Goal: Information Seeking & Learning: Learn about a topic

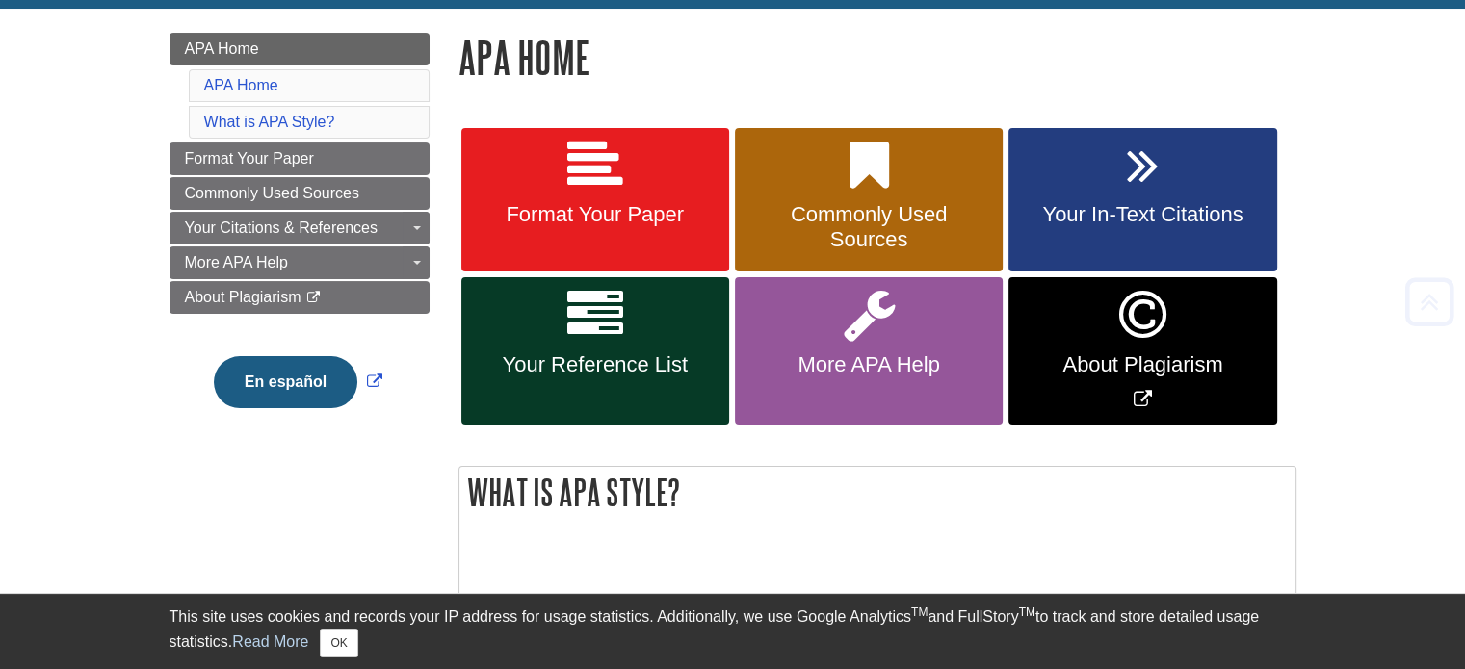
scroll to position [289, 0]
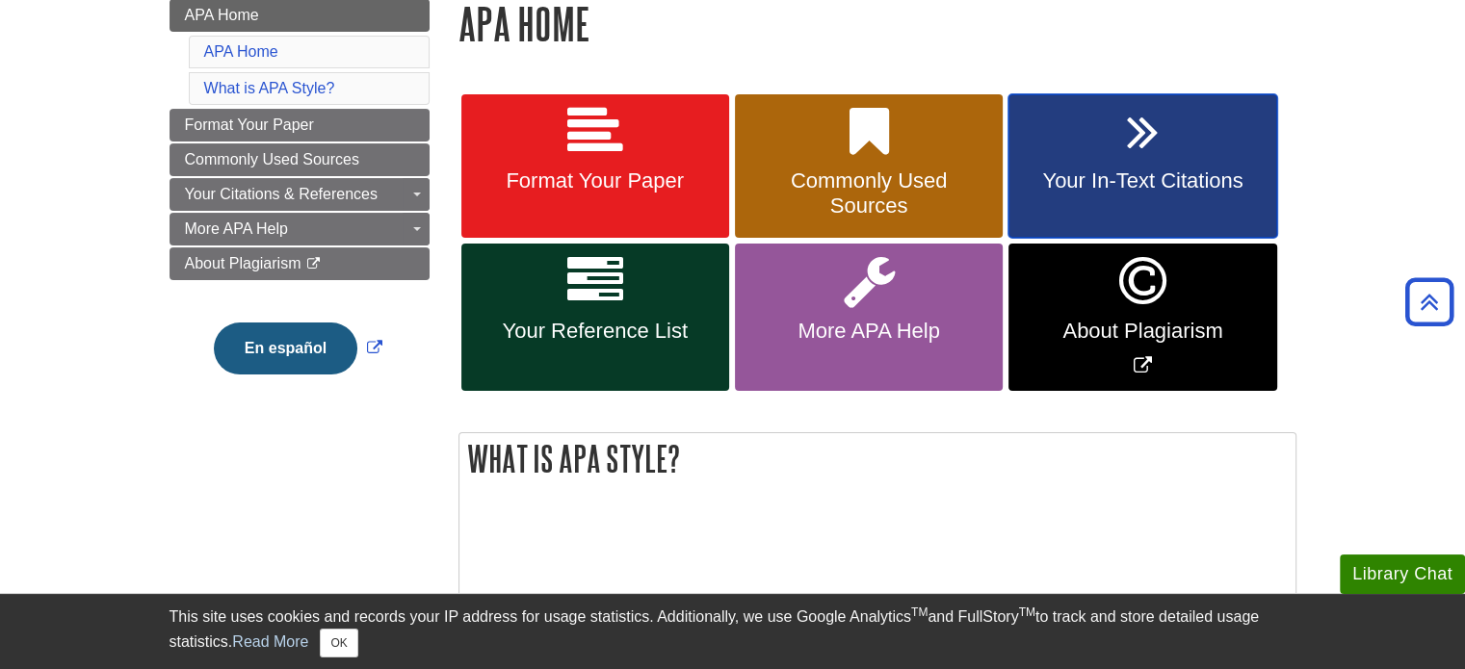
click at [1033, 133] on link "Your In-Text Citations" at bounding box center [1142, 166] width 268 height 144
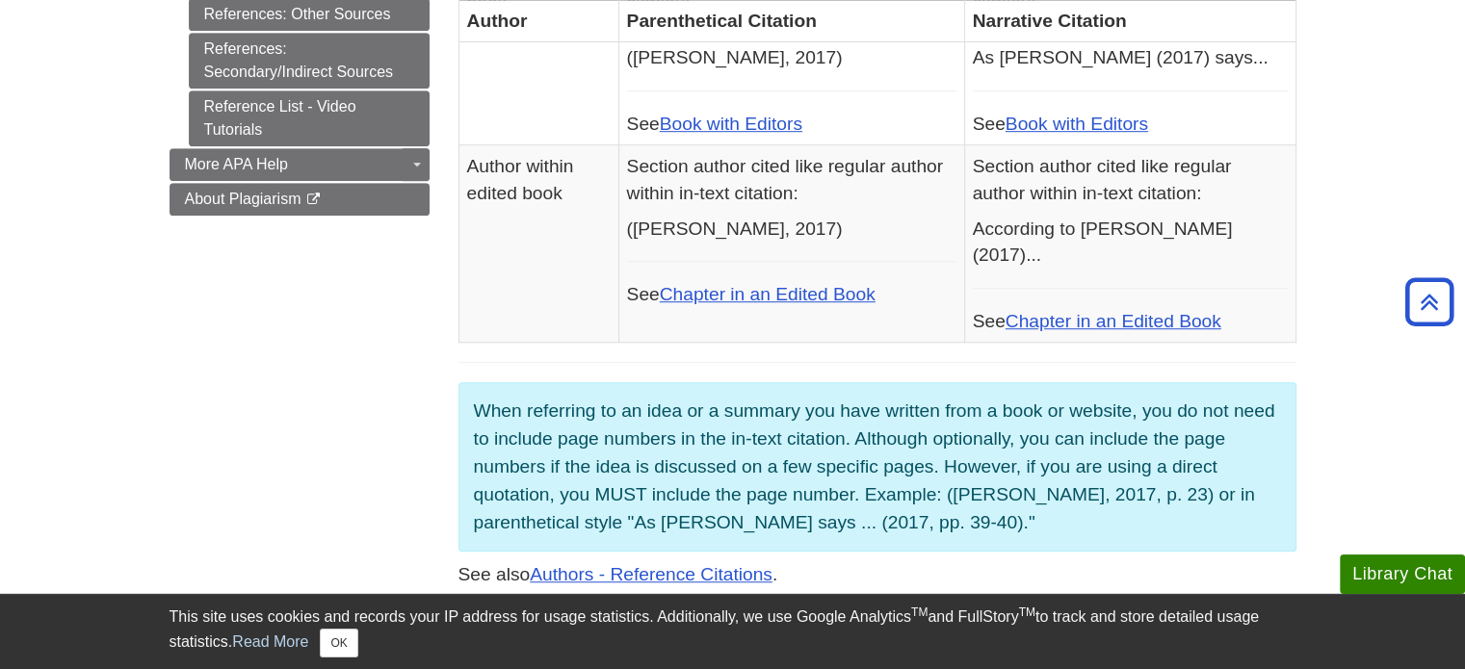
scroll to position [1444, 0]
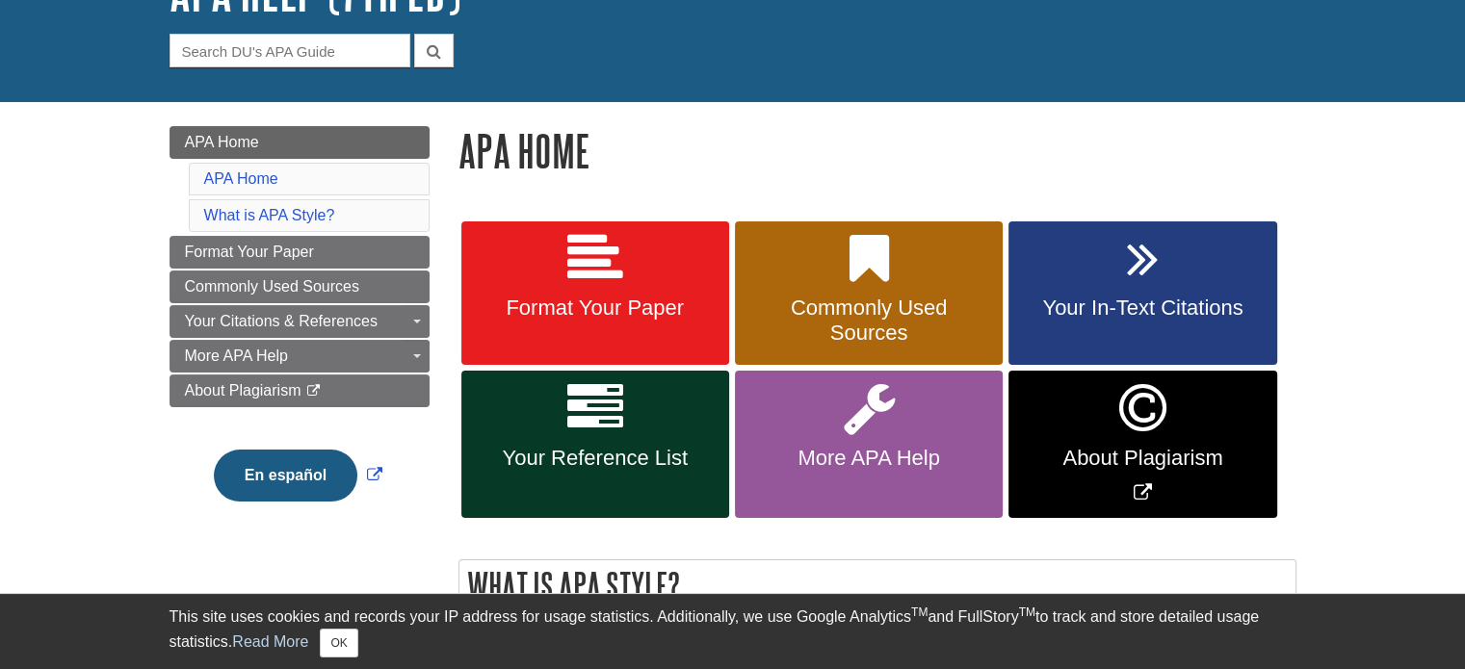
scroll to position [193, 0]
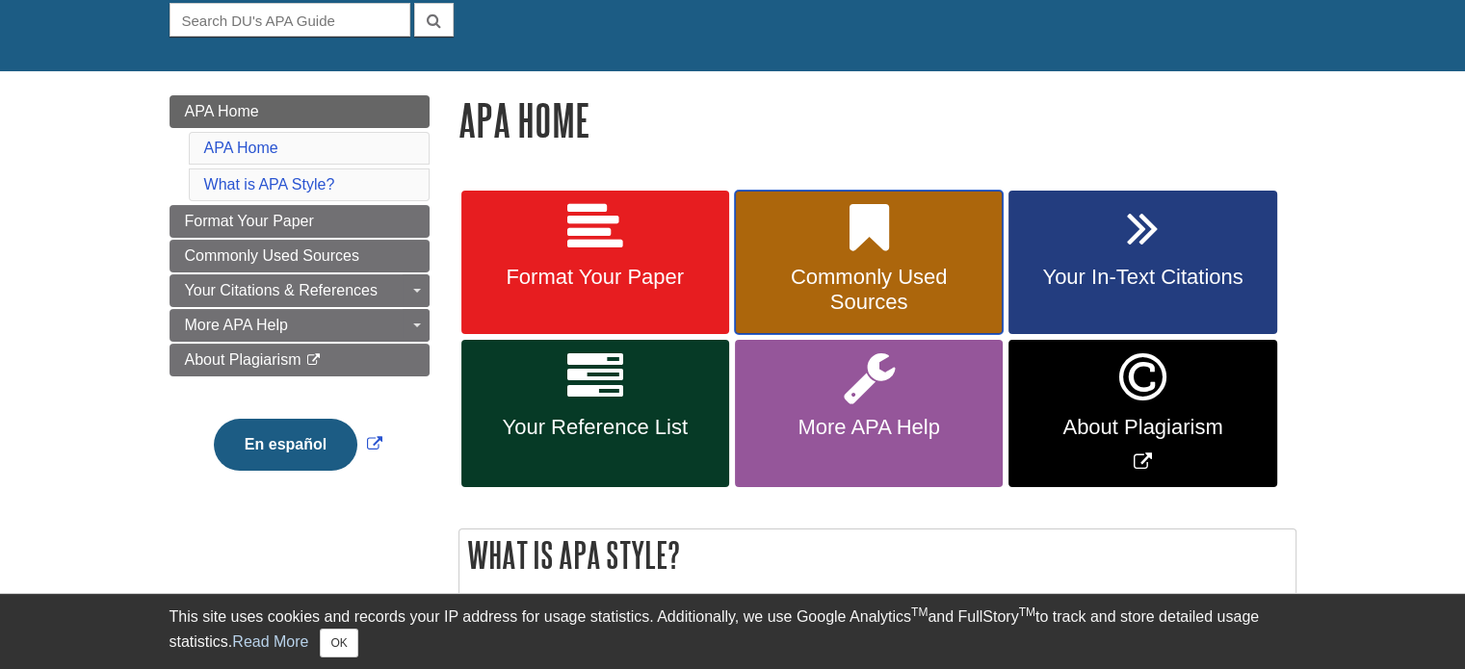
click at [891, 286] on span "Commonly Used Sources" at bounding box center [868, 290] width 239 height 50
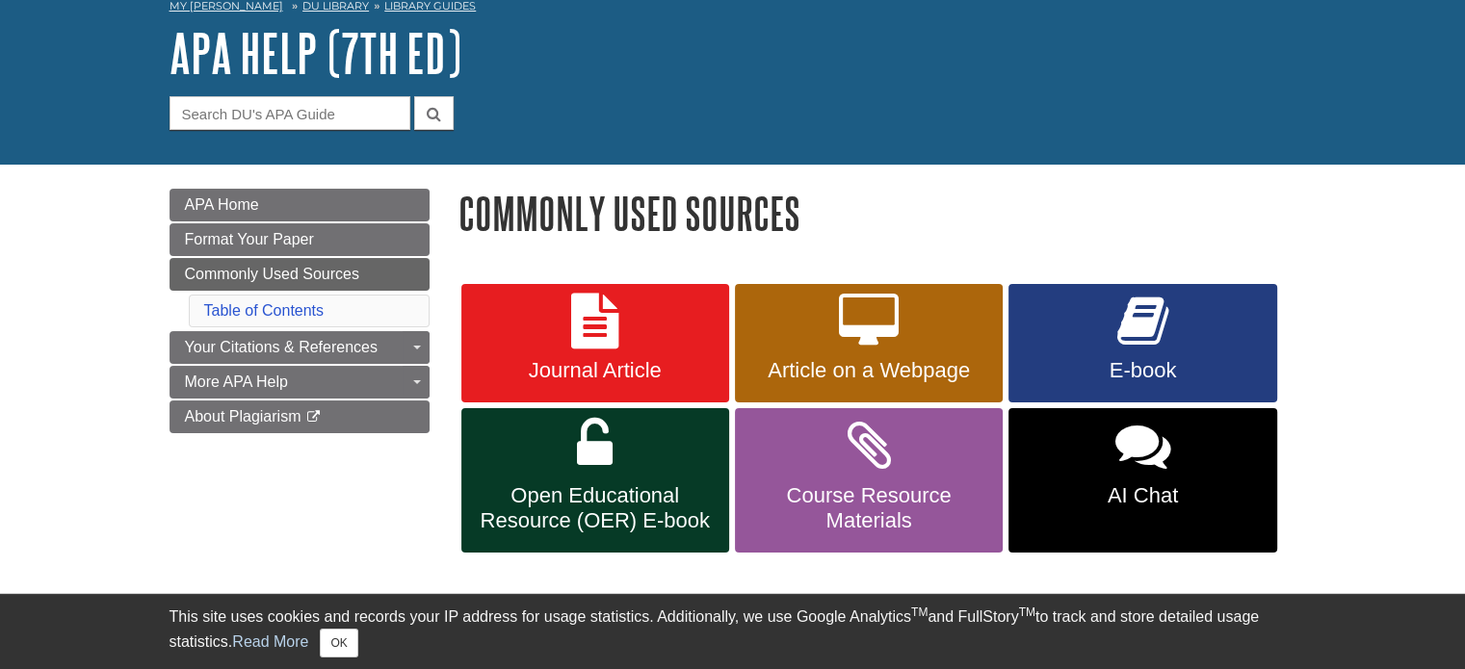
scroll to position [193, 0]
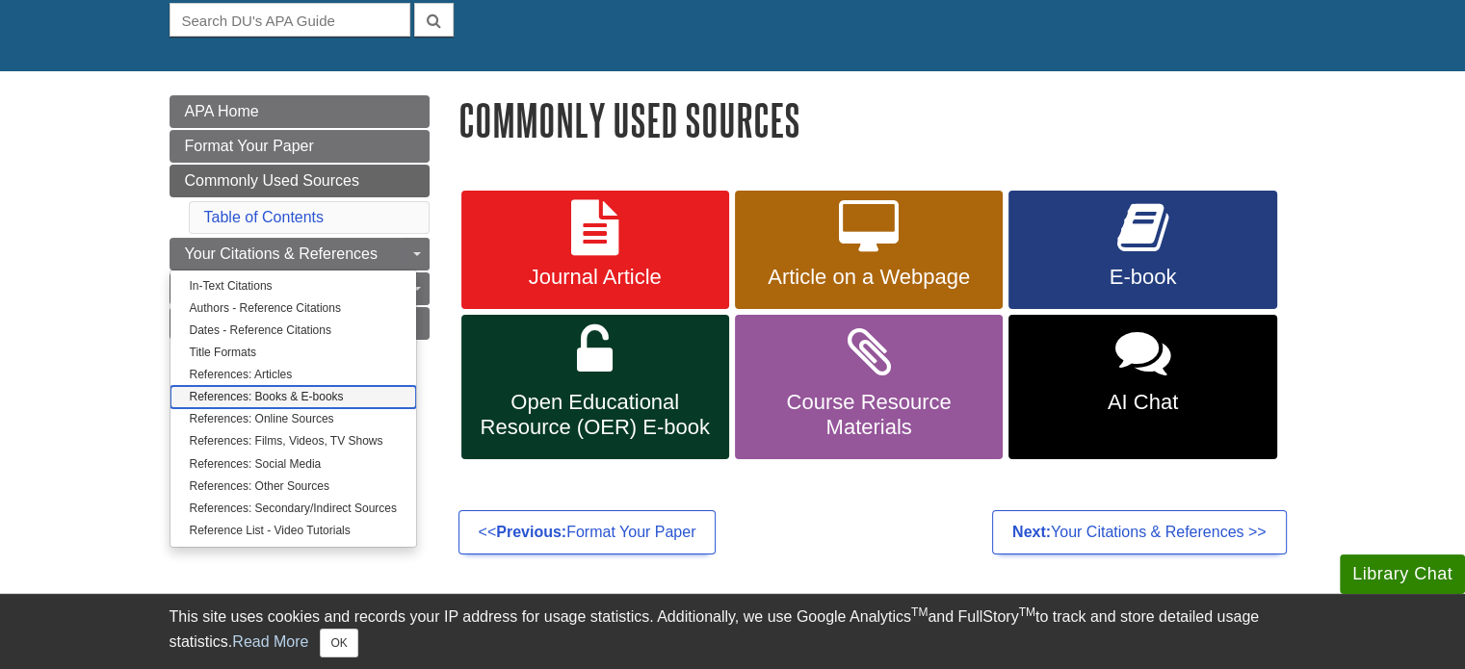
click at [325, 386] on link "References: Books & E-books" at bounding box center [293, 397] width 246 height 22
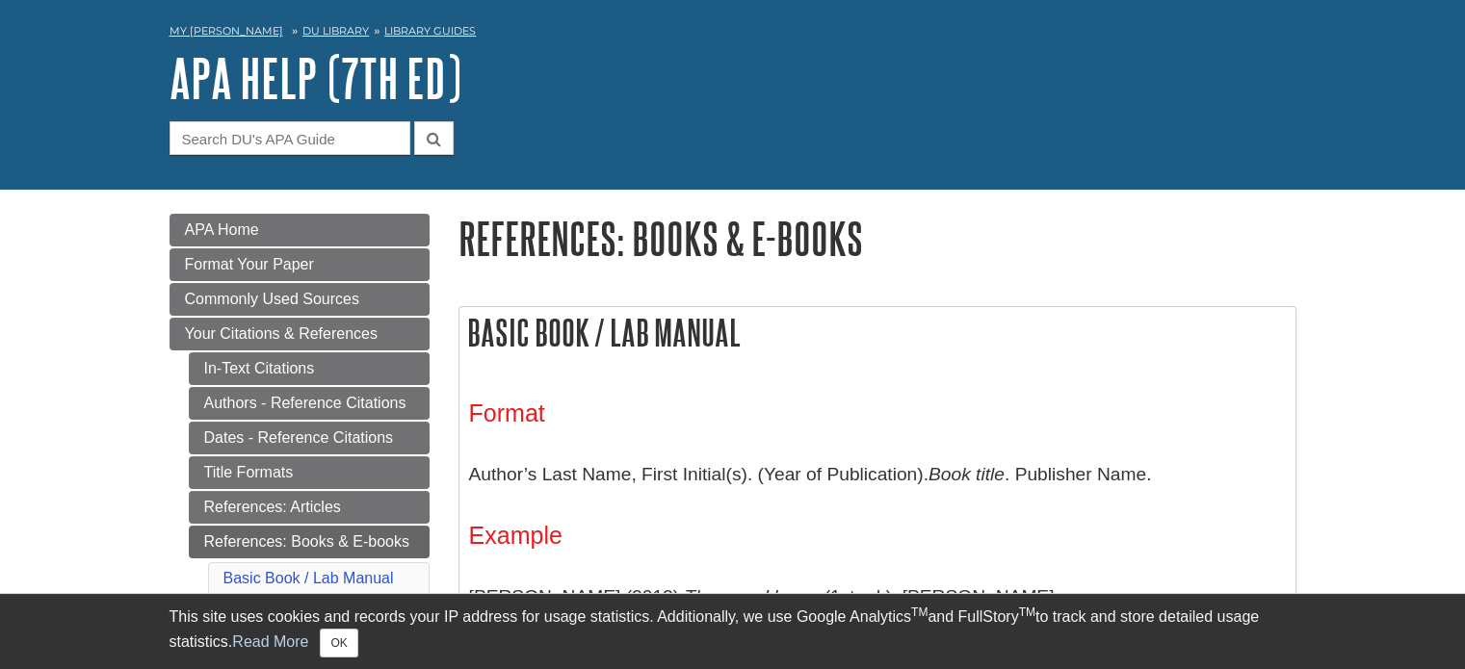
scroll to position [289, 0]
